Goal: Task Accomplishment & Management: Use online tool/utility

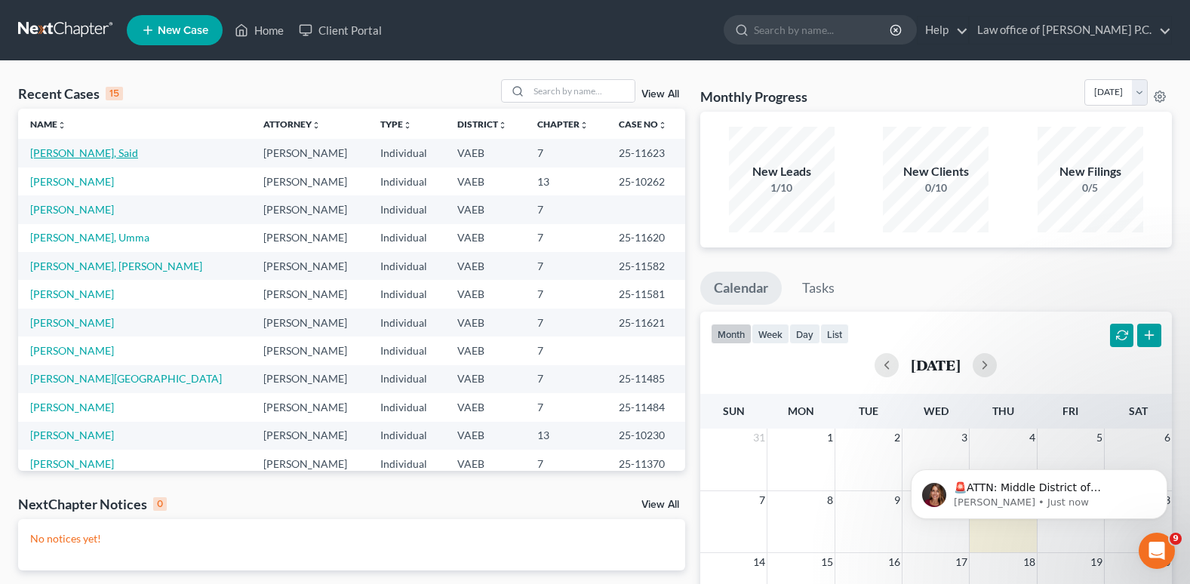
click at [51, 154] on link "[PERSON_NAME], Said" at bounding box center [84, 152] width 108 height 13
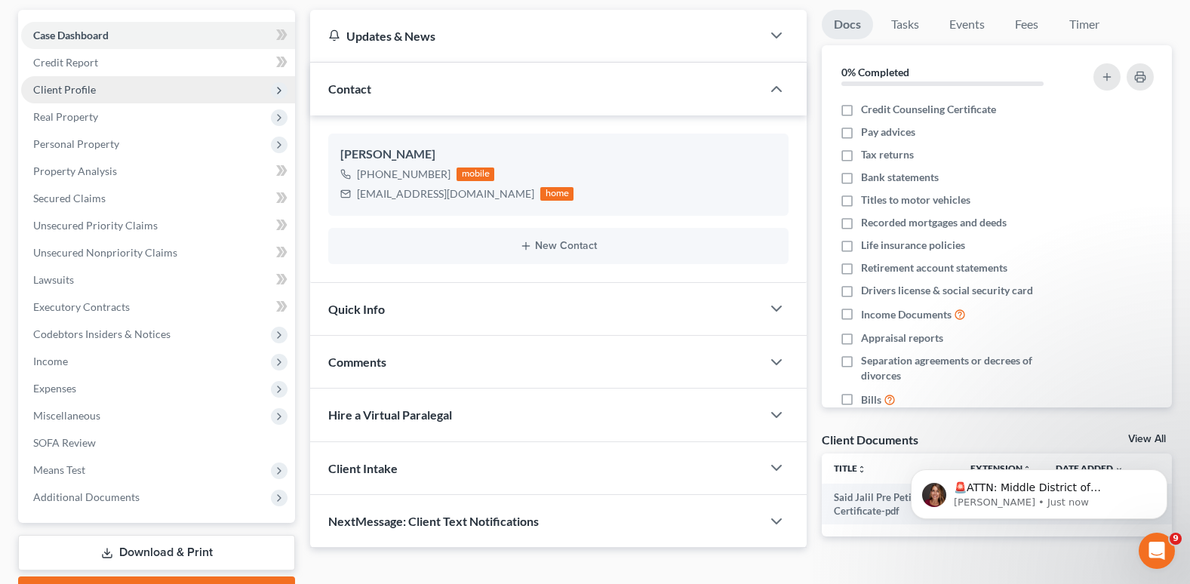
scroll to position [151, 0]
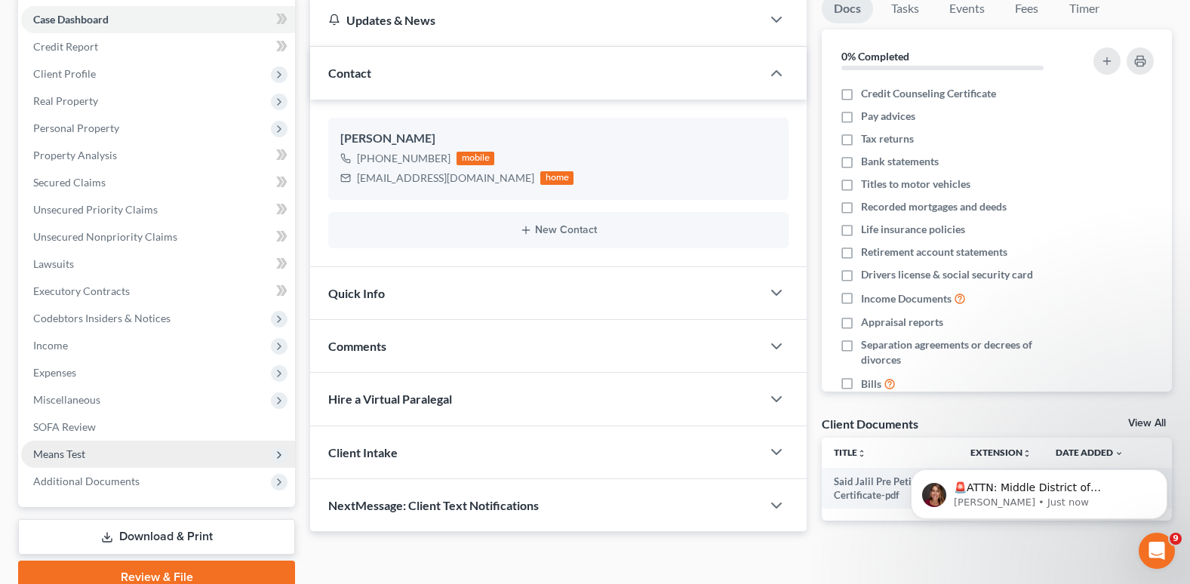
click at [71, 449] on span "Means Test" at bounding box center [59, 454] width 52 height 13
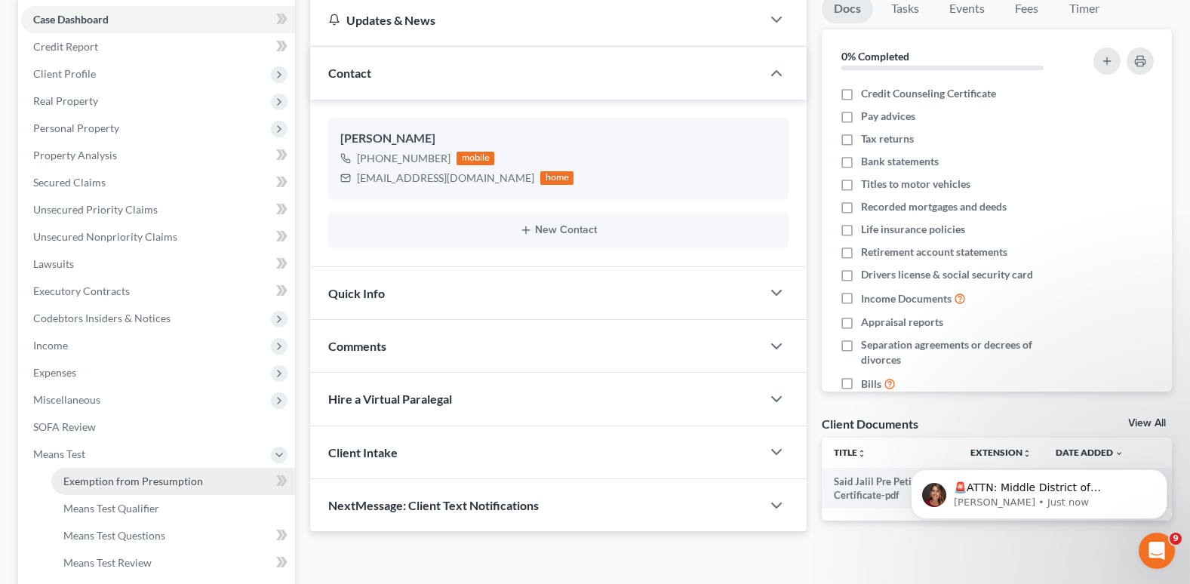
click at [111, 485] on span "Exemption from Presumption" at bounding box center [133, 481] width 140 height 13
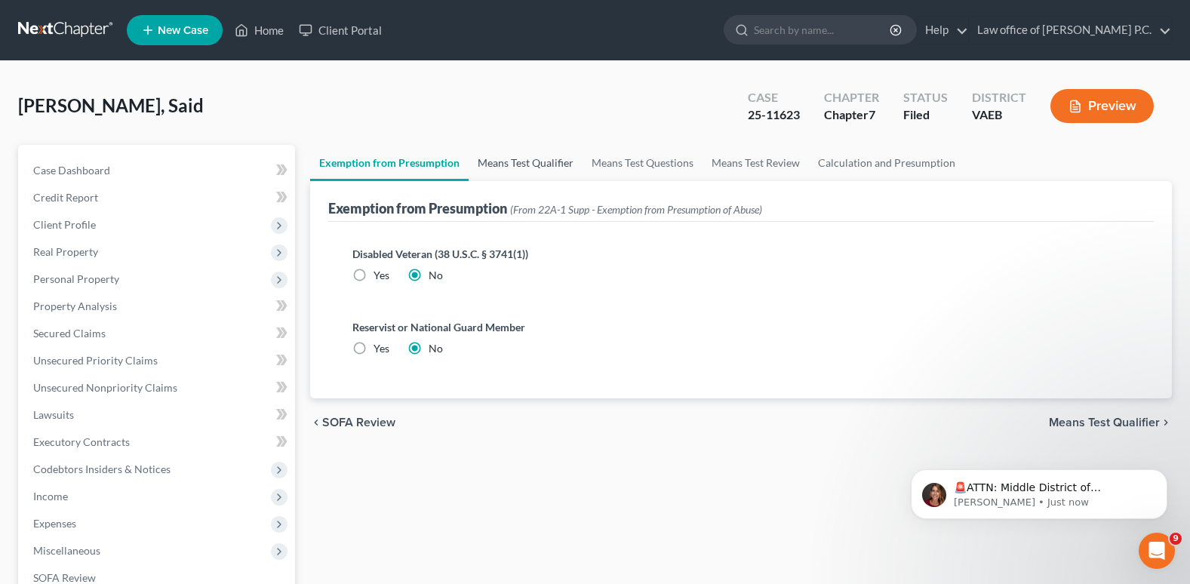
click at [516, 168] on link "Means Test Qualifier" at bounding box center [526, 163] width 114 height 36
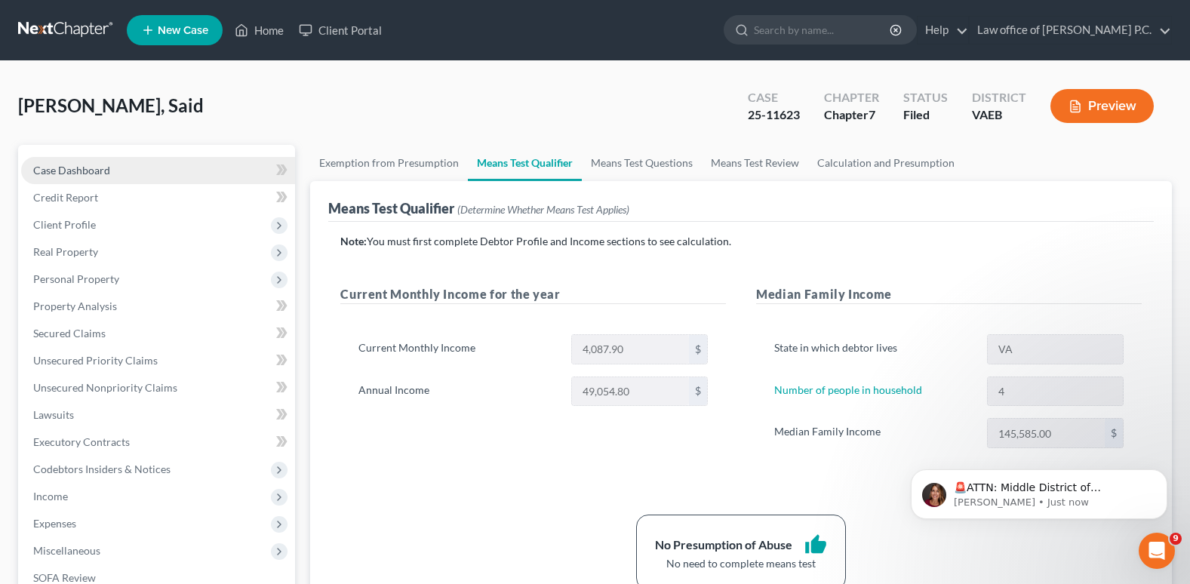
click at [81, 173] on span "Case Dashboard" at bounding box center [71, 170] width 77 height 13
